Goal: Book appointment/travel/reservation

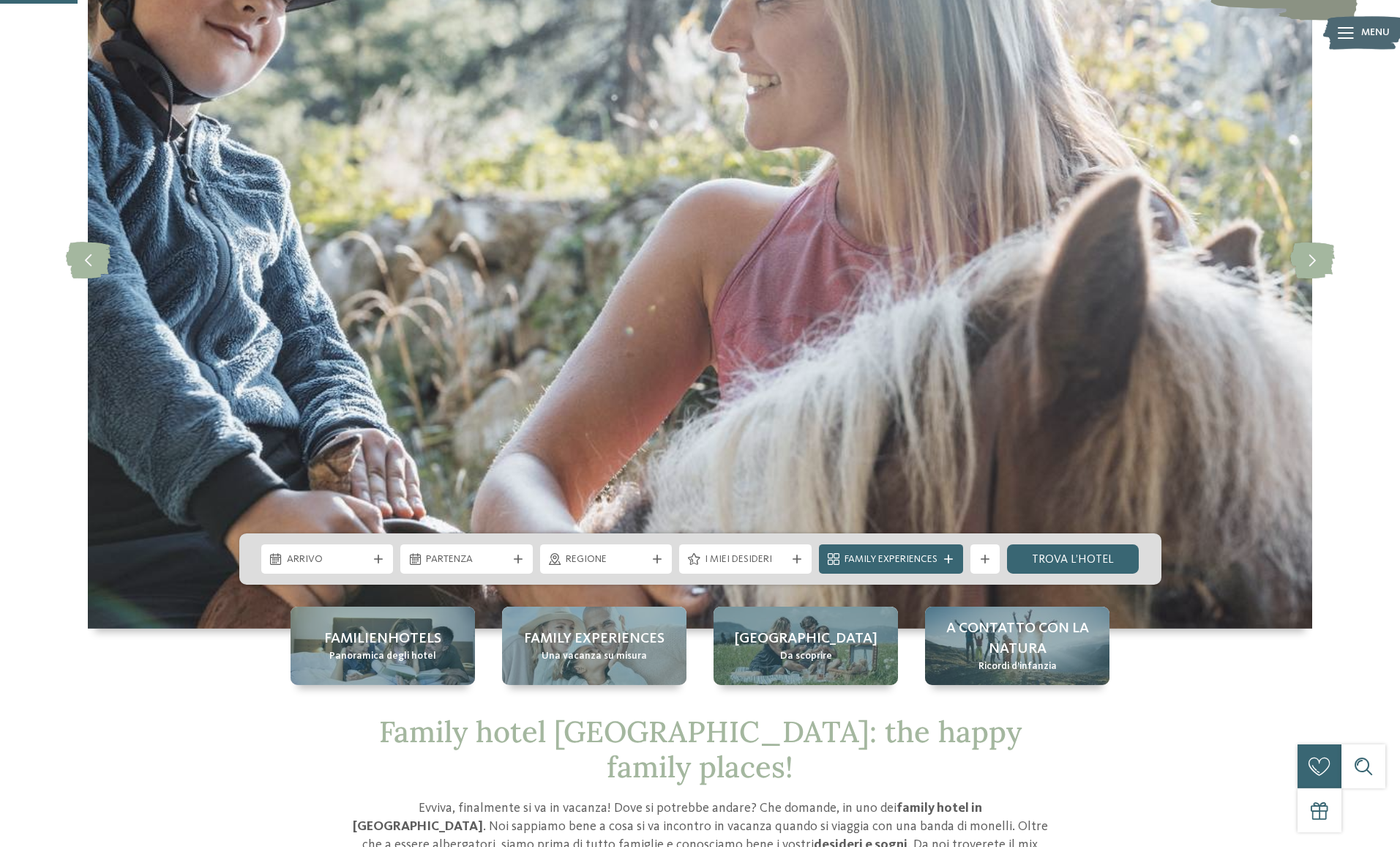
scroll to position [373, 0]
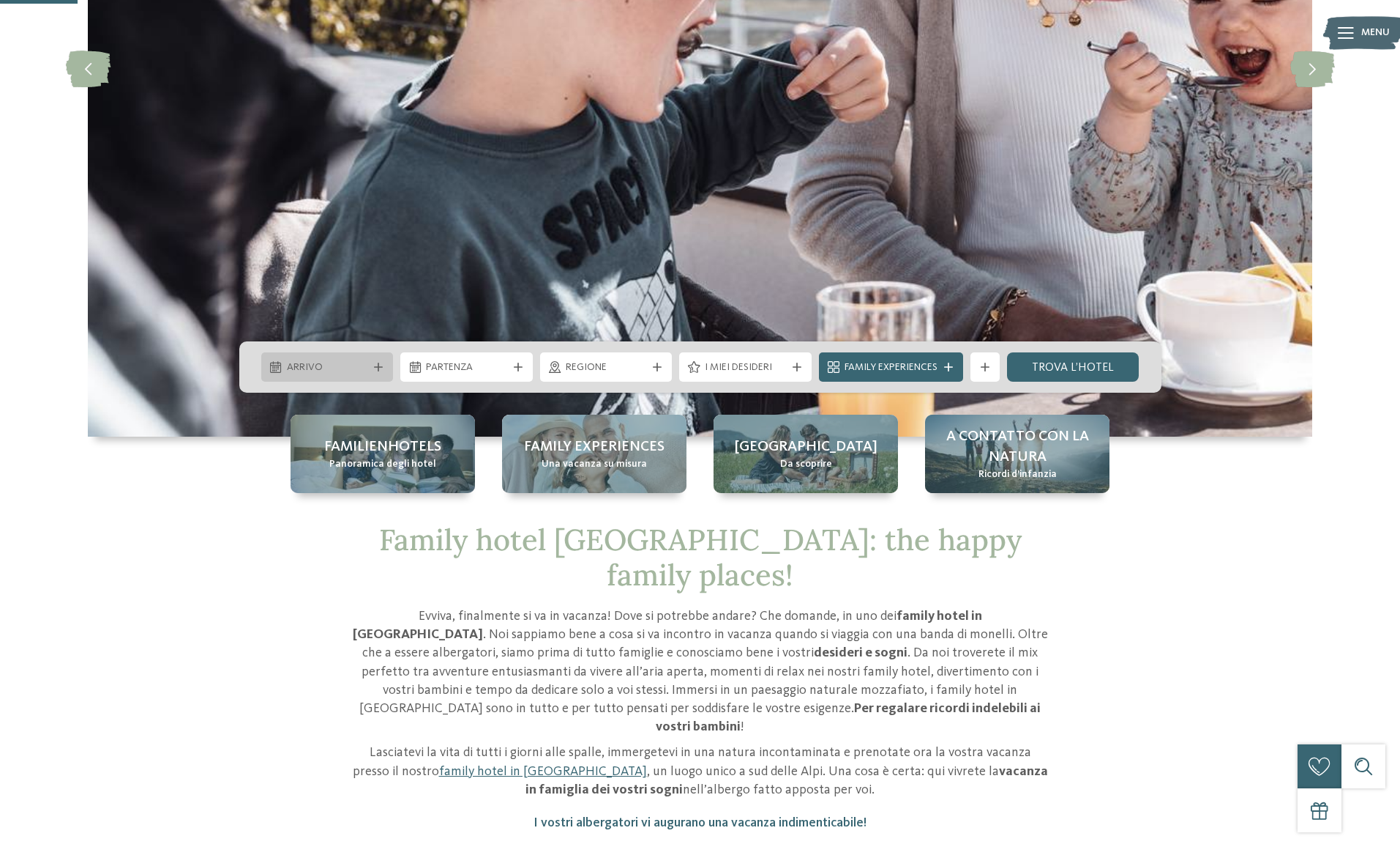
click at [379, 362] on div "Arrivo" at bounding box center [327, 366] width 133 height 29
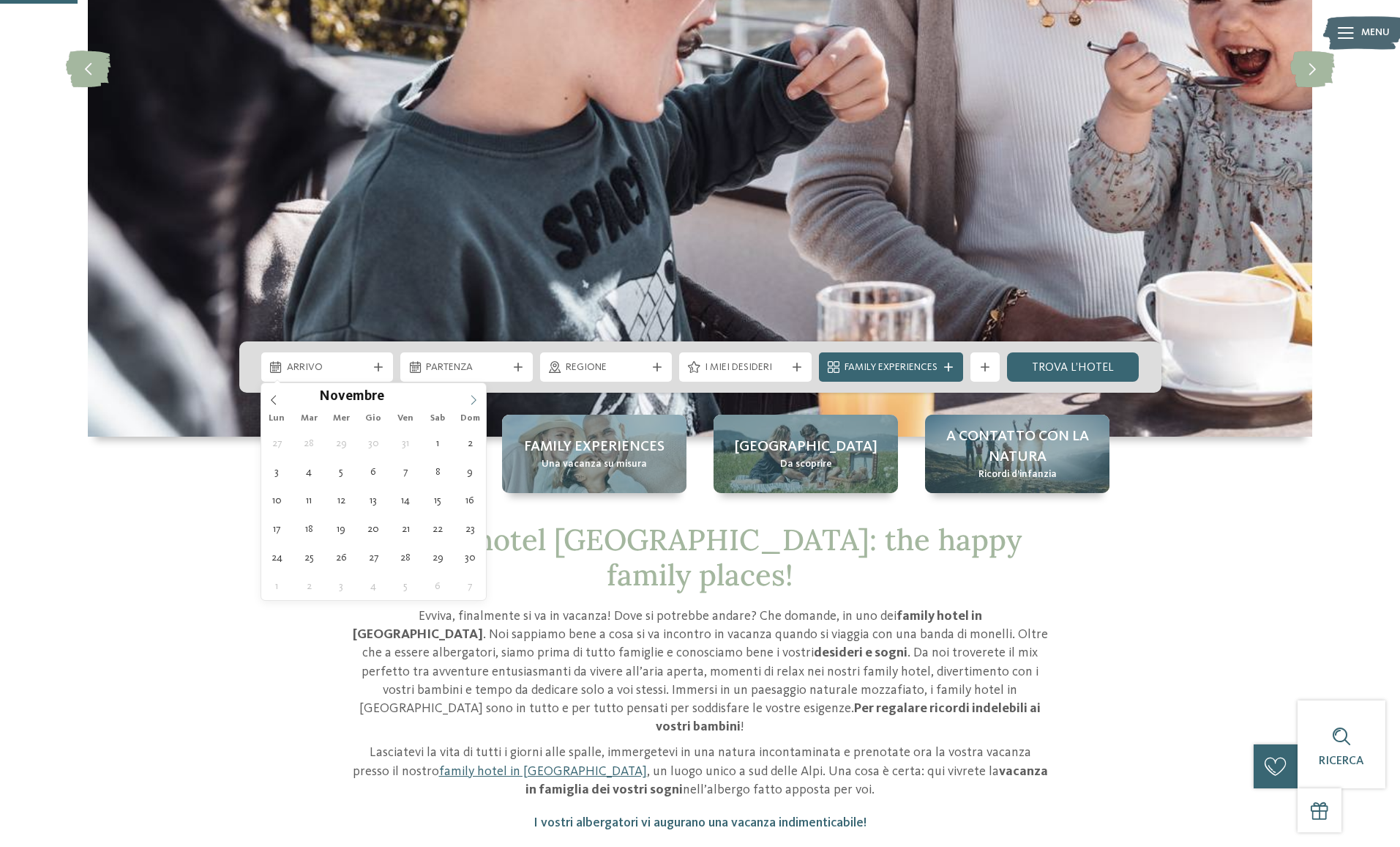
click at [474, 396] on icon at bounding box center [473, 400] width 11 height 11
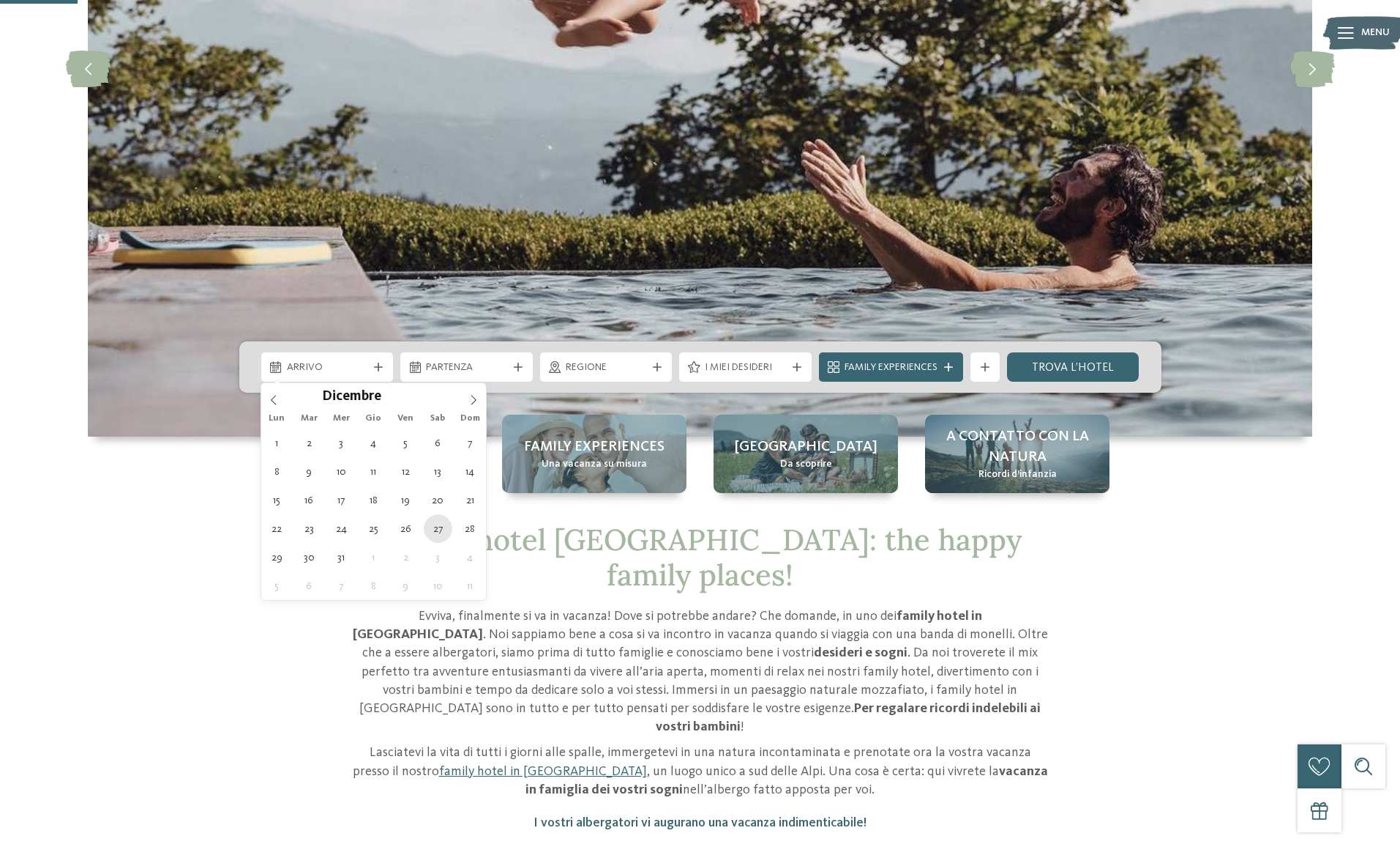
type div "[DATE]"
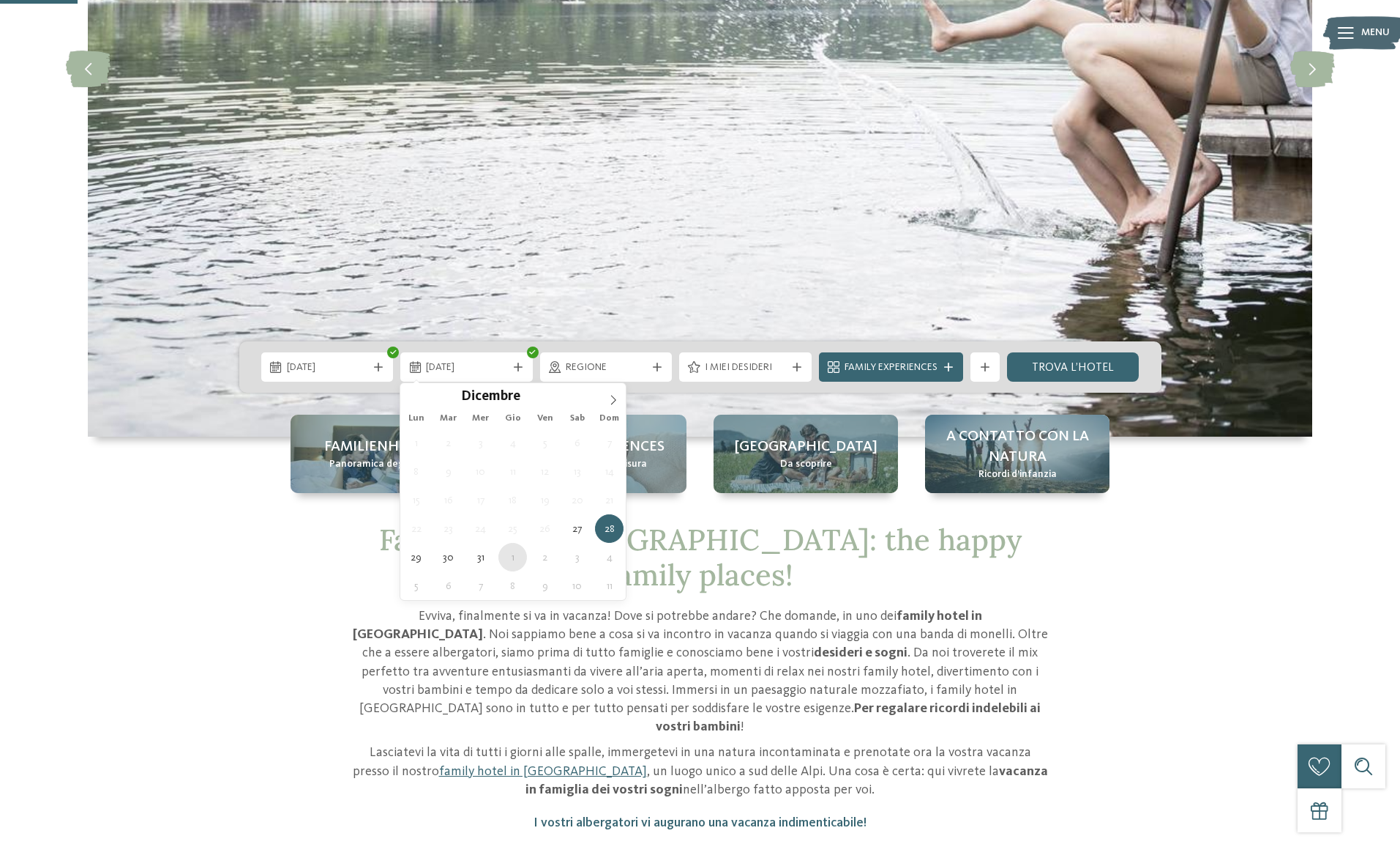
type div "[DATE]"
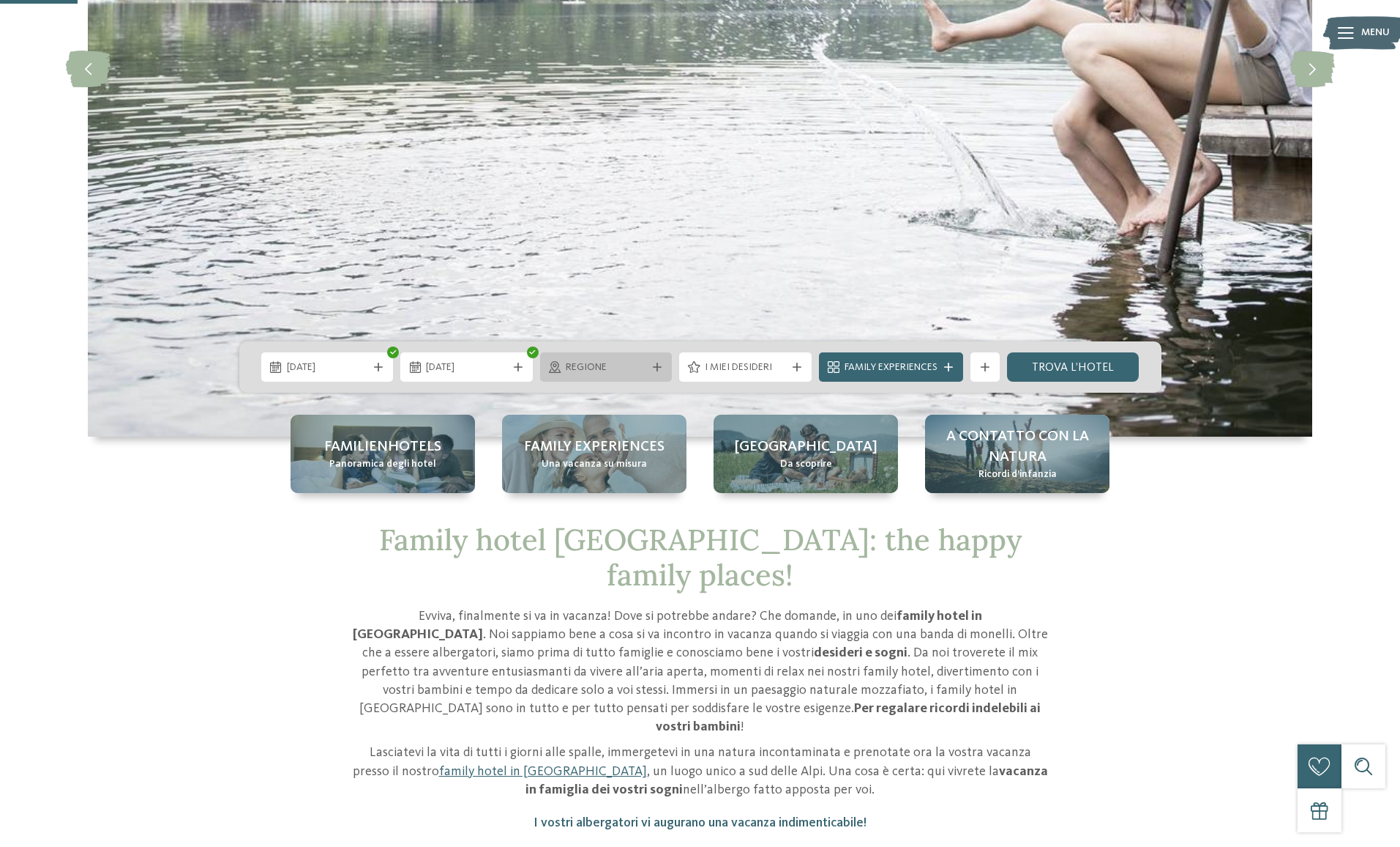
click at [656, 368] on icon at bounding box center [657, 367] width 9 height 9
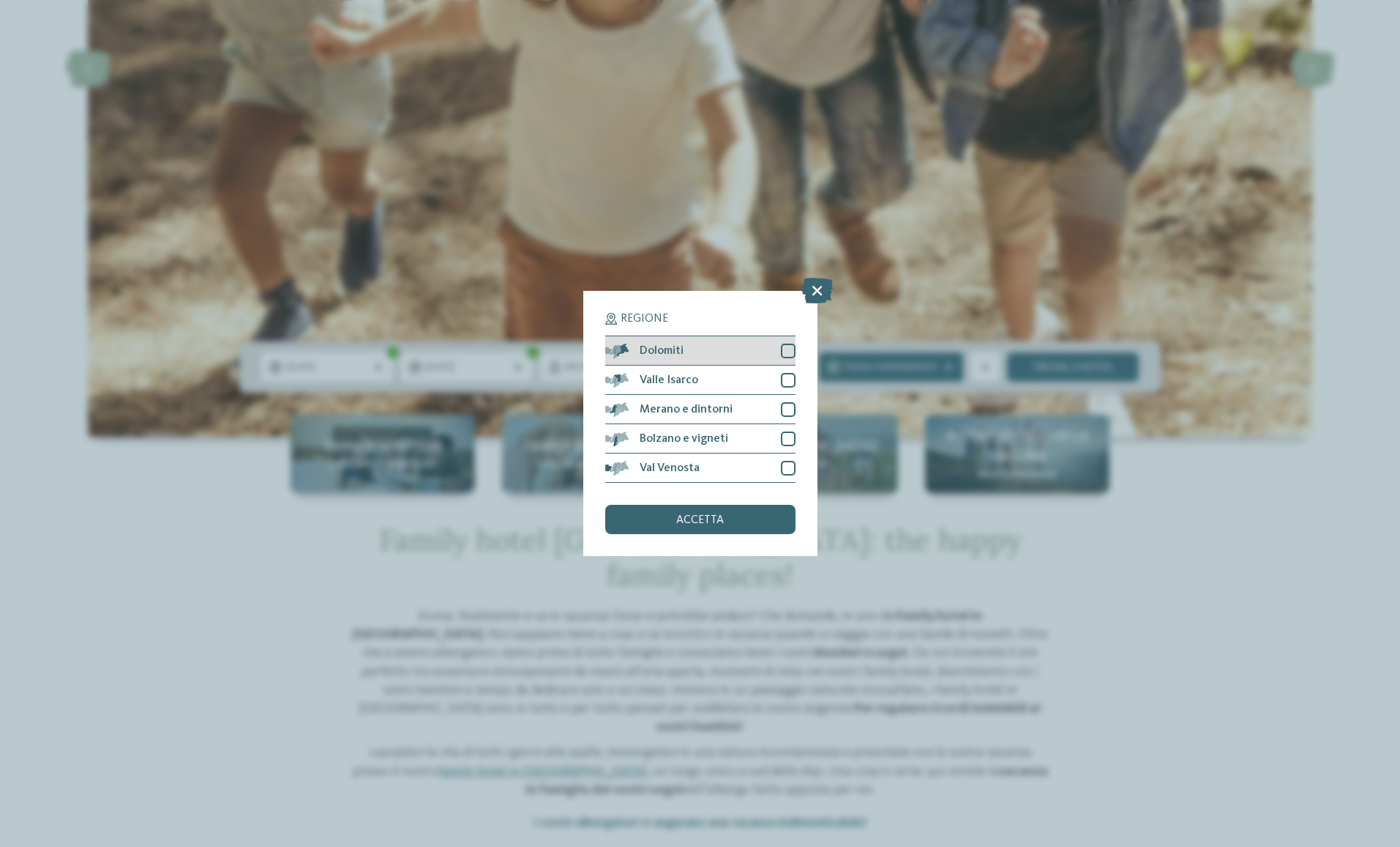
click at [733, 360] on div "Dolomiti" at bounding box center [700, 350] width 190 height 29
click at [742, 519] on div "accetta" at bounding box center [700, 519] width 190 height 29
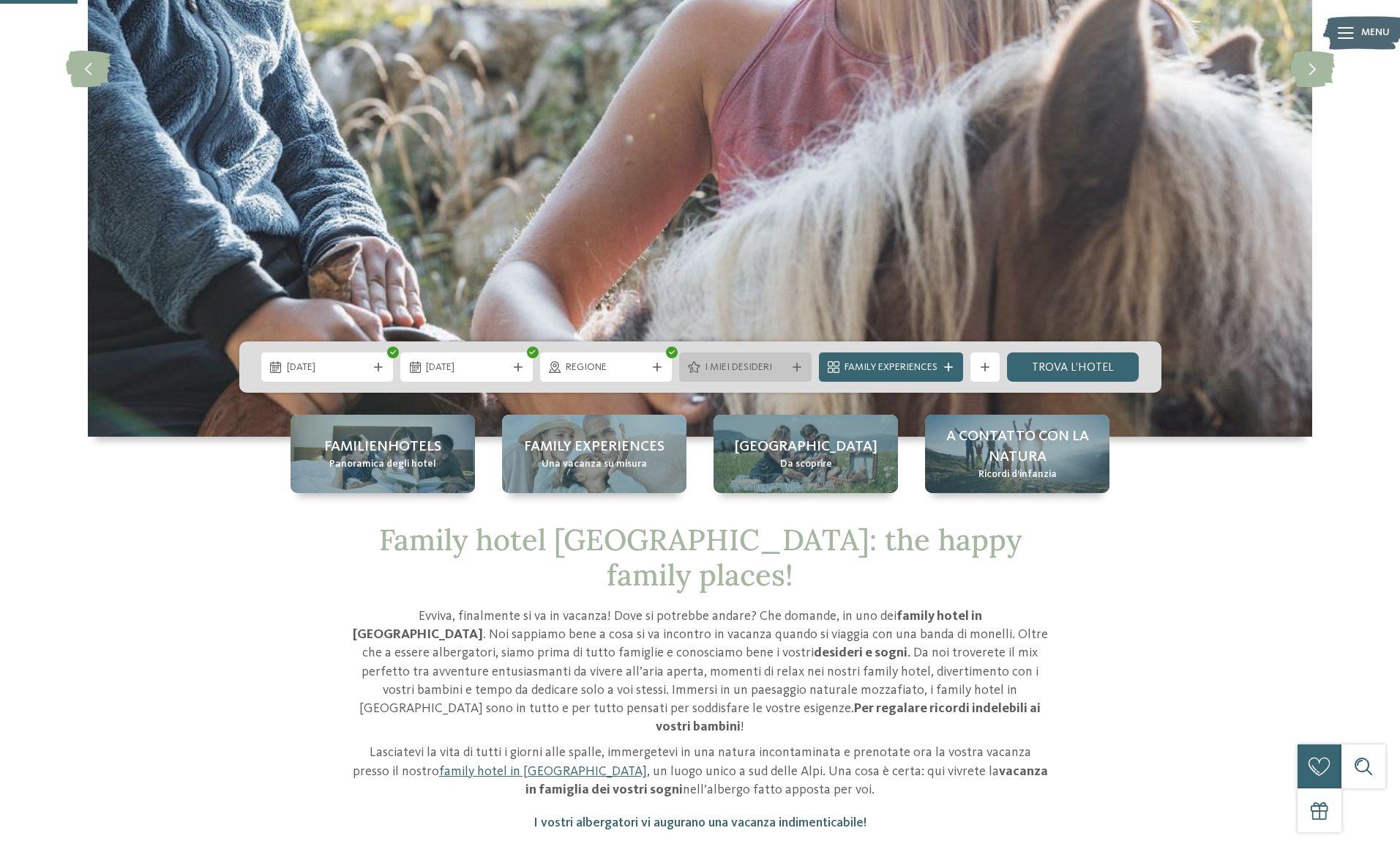
click at [781, 368] on span "I miei desideri" at bounding box center [745, 367] width 81 height 15
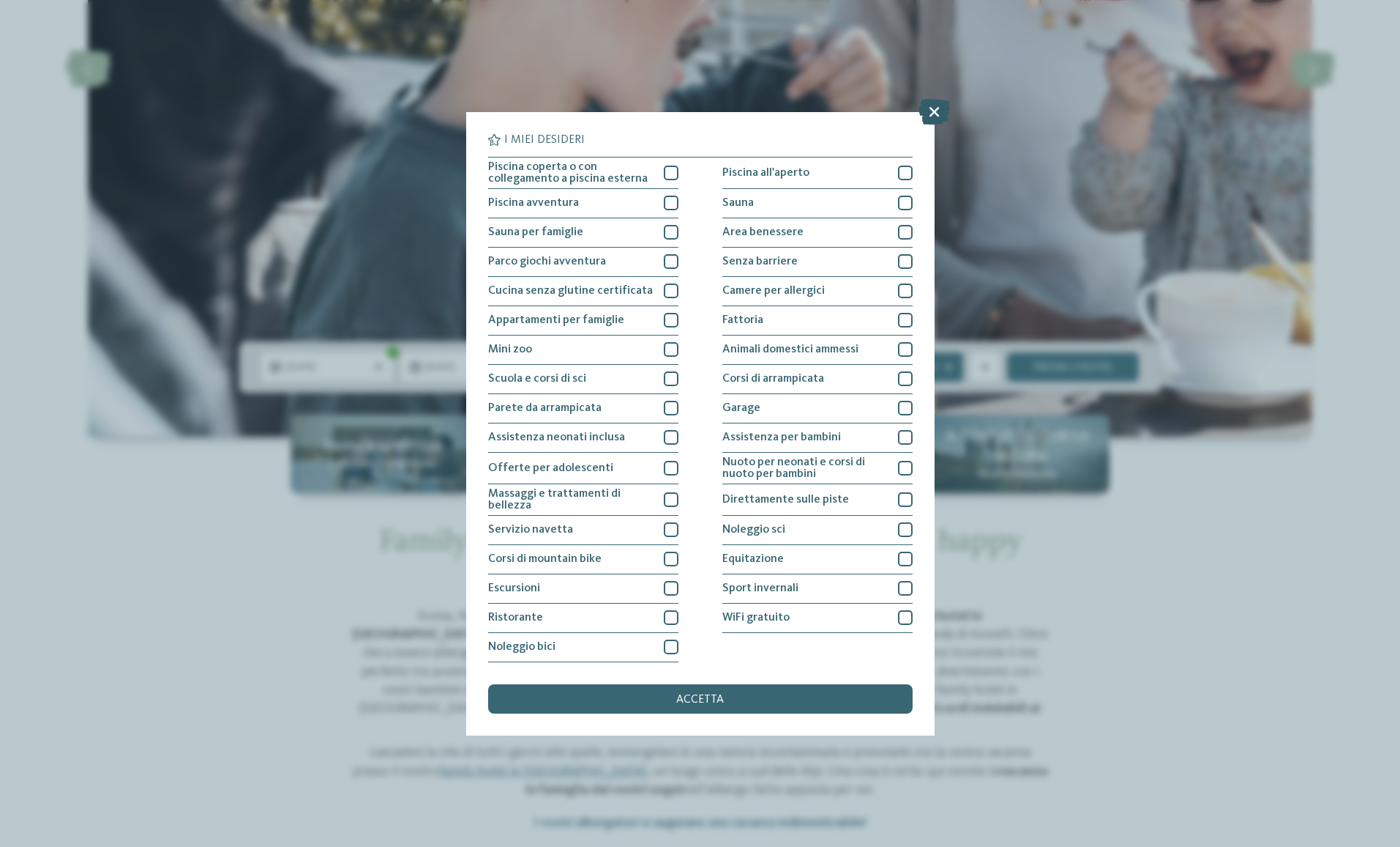
click at [938, 109] on icon at bounding box center [935, 110] width 32 height 26
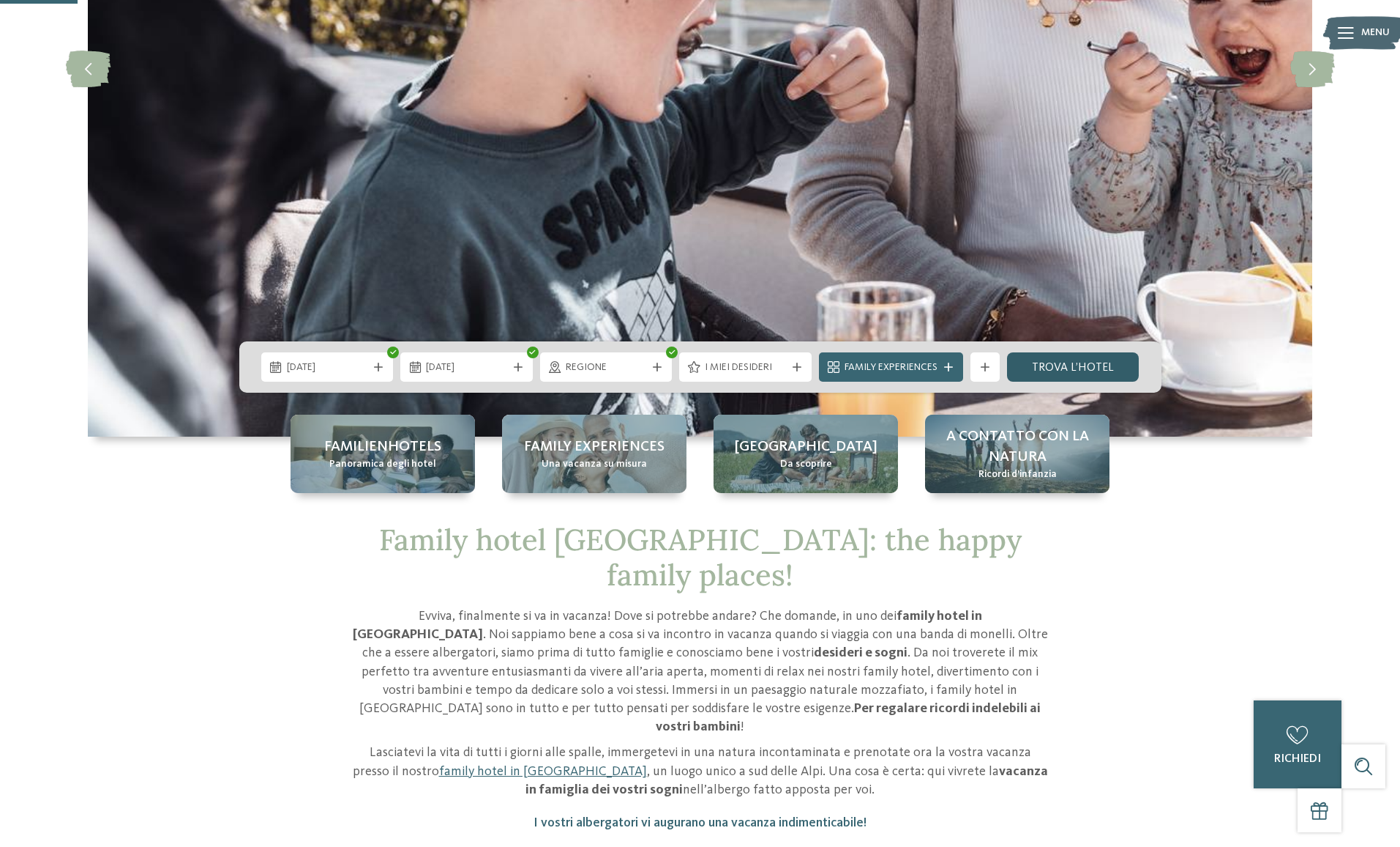
click at [1035, 363] on link "trova l’hotel" at bounding box center [1074, 366] width 133 height 29
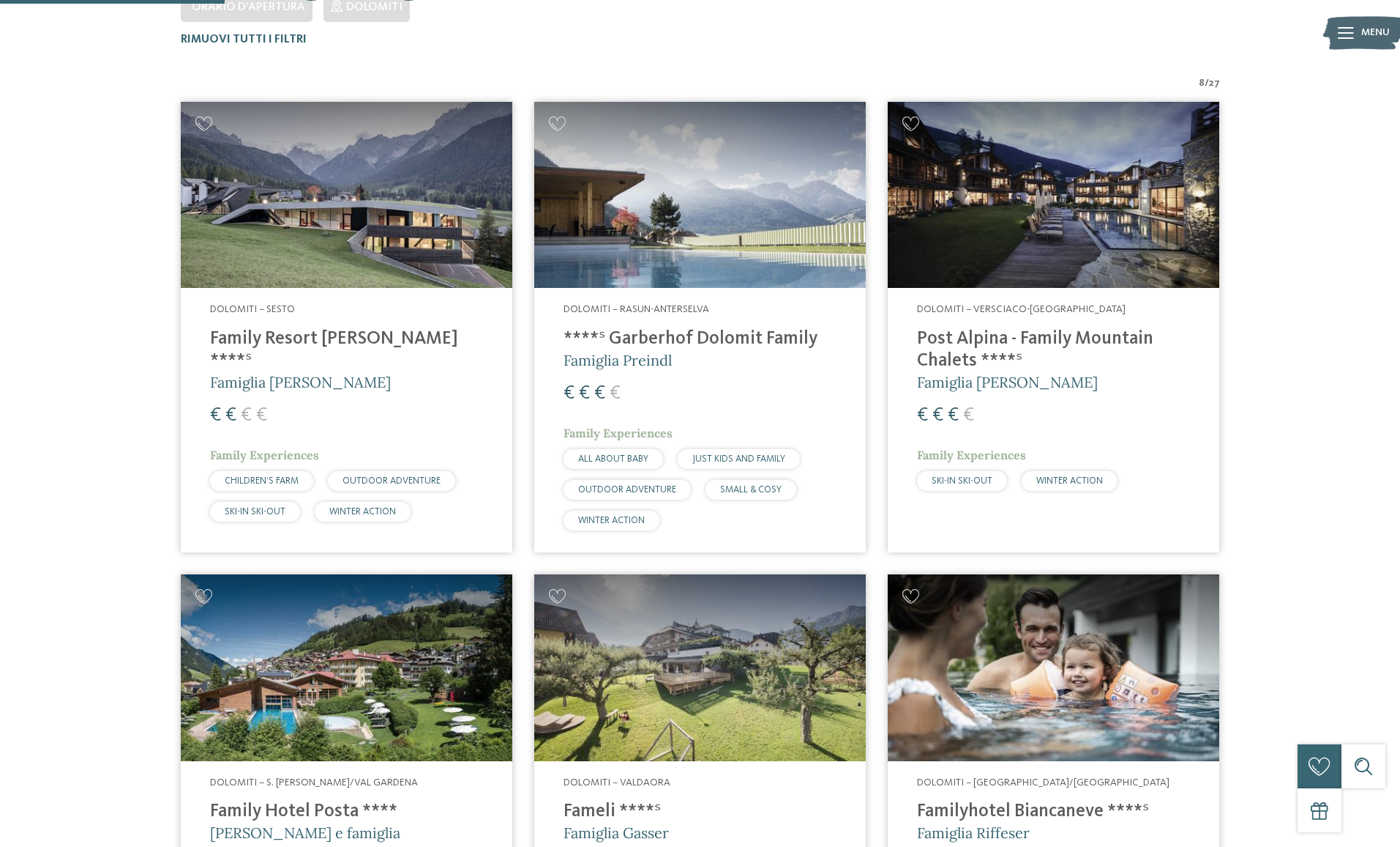
scroll to position [481, 0]
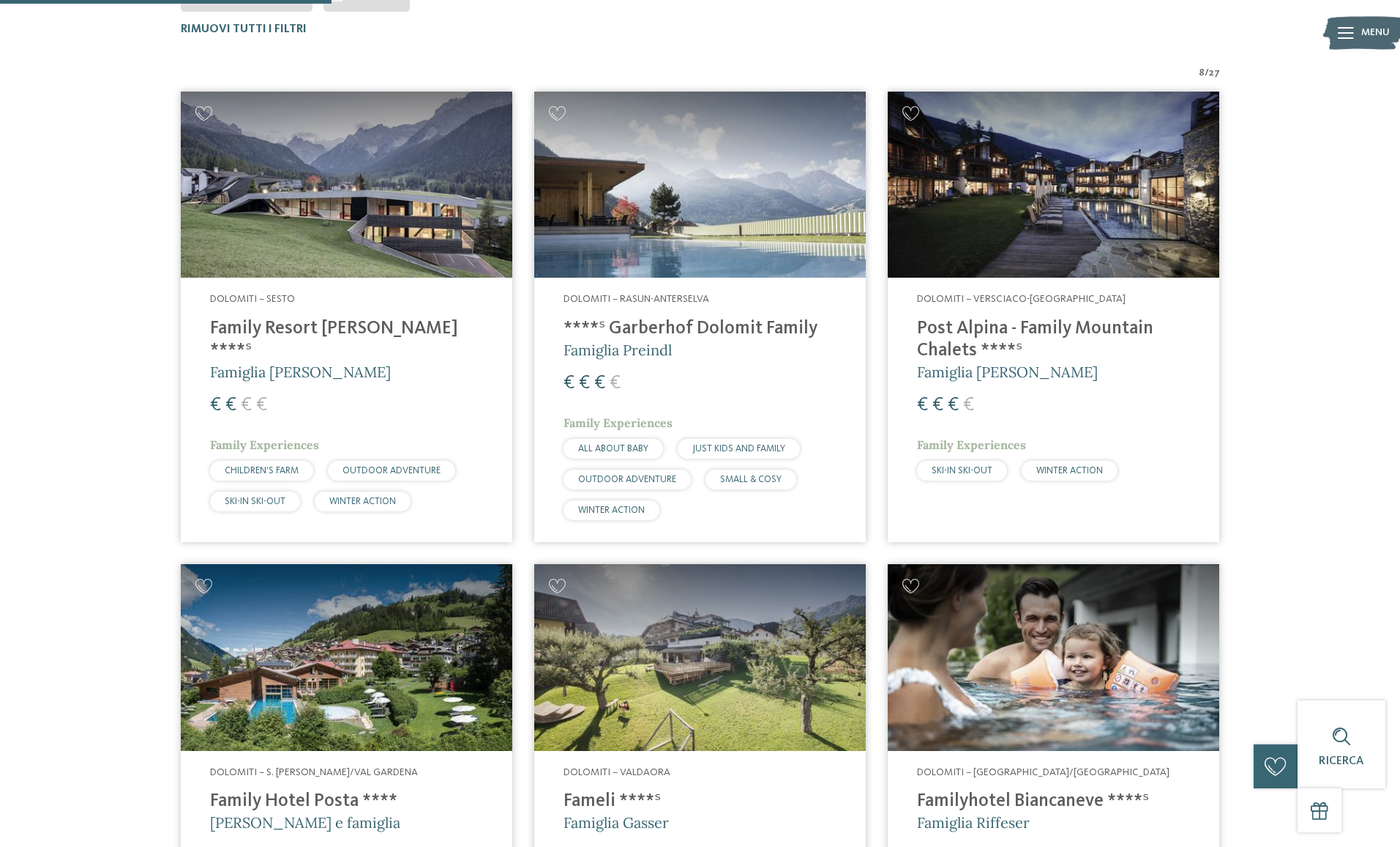
click at [341, 173] on img at bounding box center [346, 185] width 332 height 187
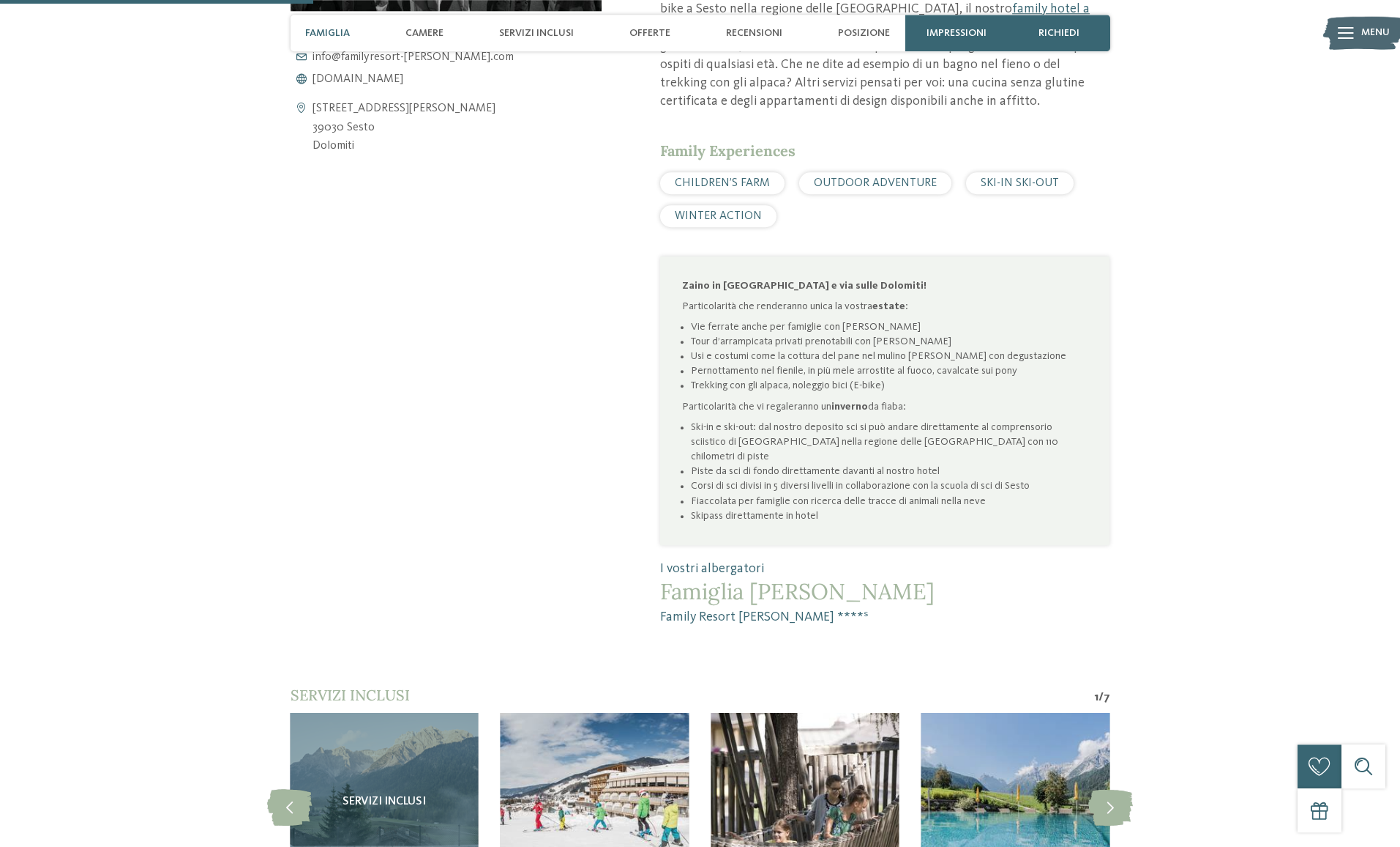
scroll to position [821, 0]
